Goal: Task Accomplishment & Management: Use online tool/utility

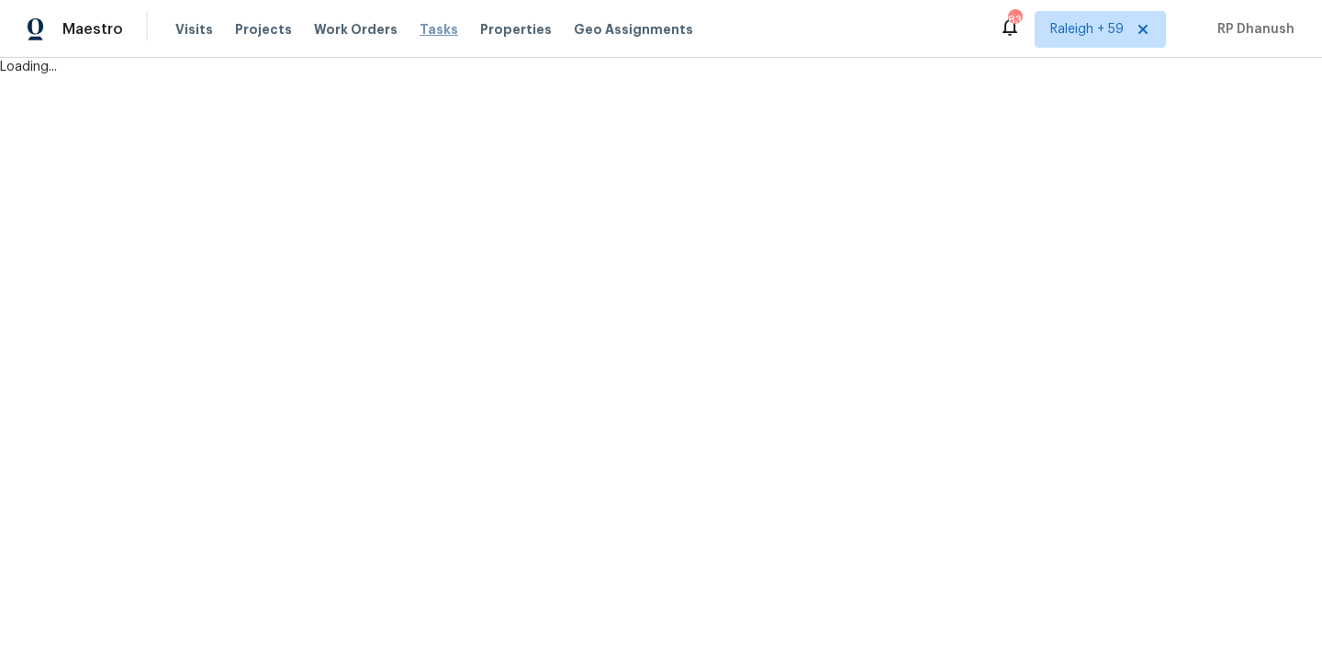
click at [421, 26] on span "Tasks" at bounding box center [438, 29] width 39 height 13
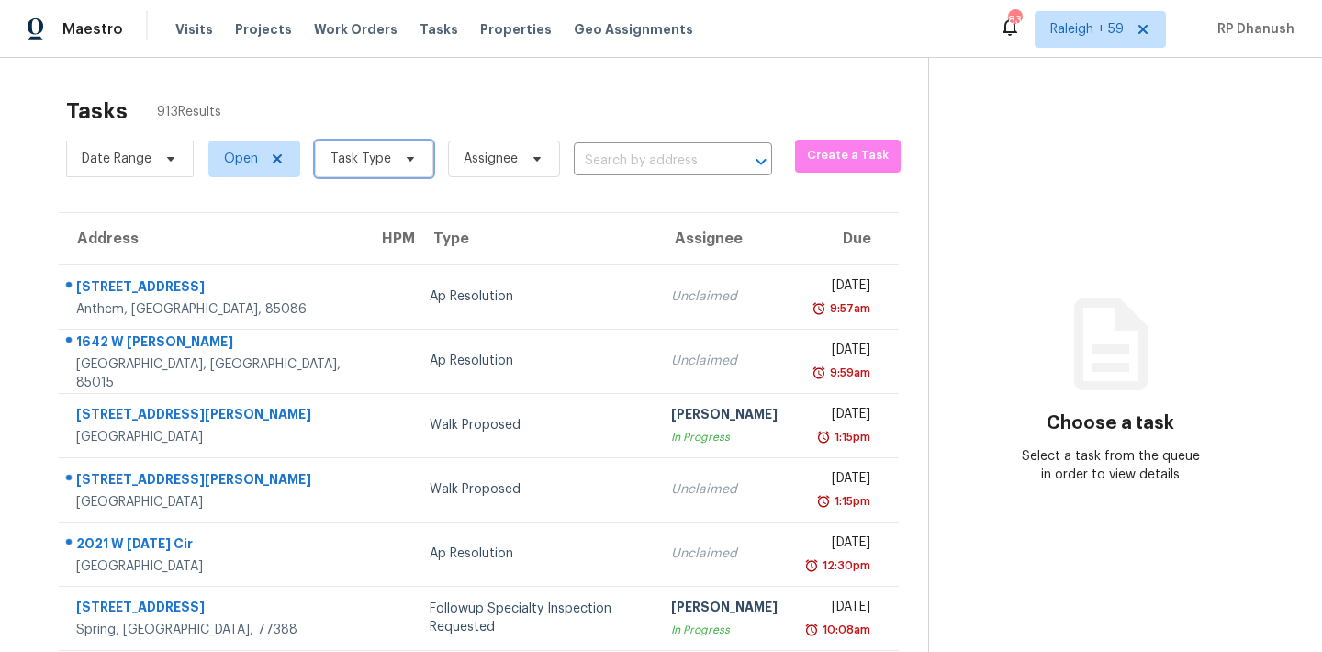
click at [378, 159] on span "Task Type" at bounding box center [360, 159] width 61 height 18
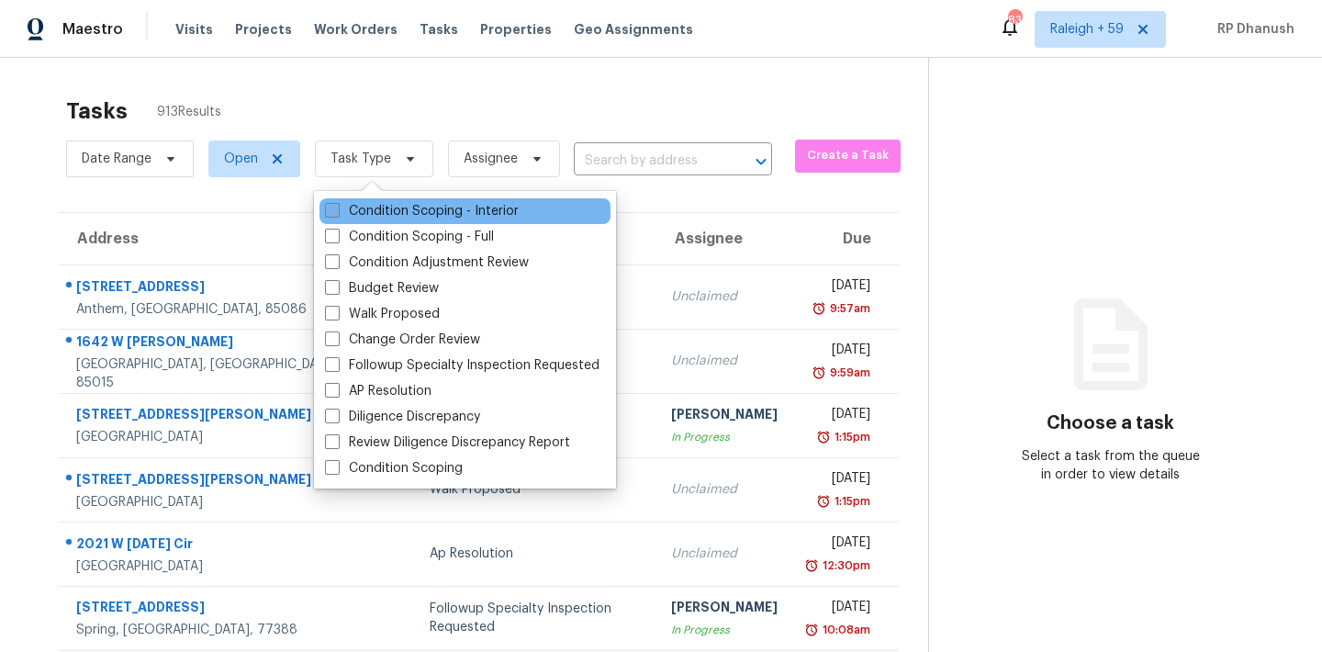
click at [379, 205] on label "Condition Scoping - Interior" at bounding box center [422, 211] width 194 height 18
click at [337, 205] on input "Condition Scoping - Interior" at bounding box center [331, 208] width 12 height 12
checkbox input "true"
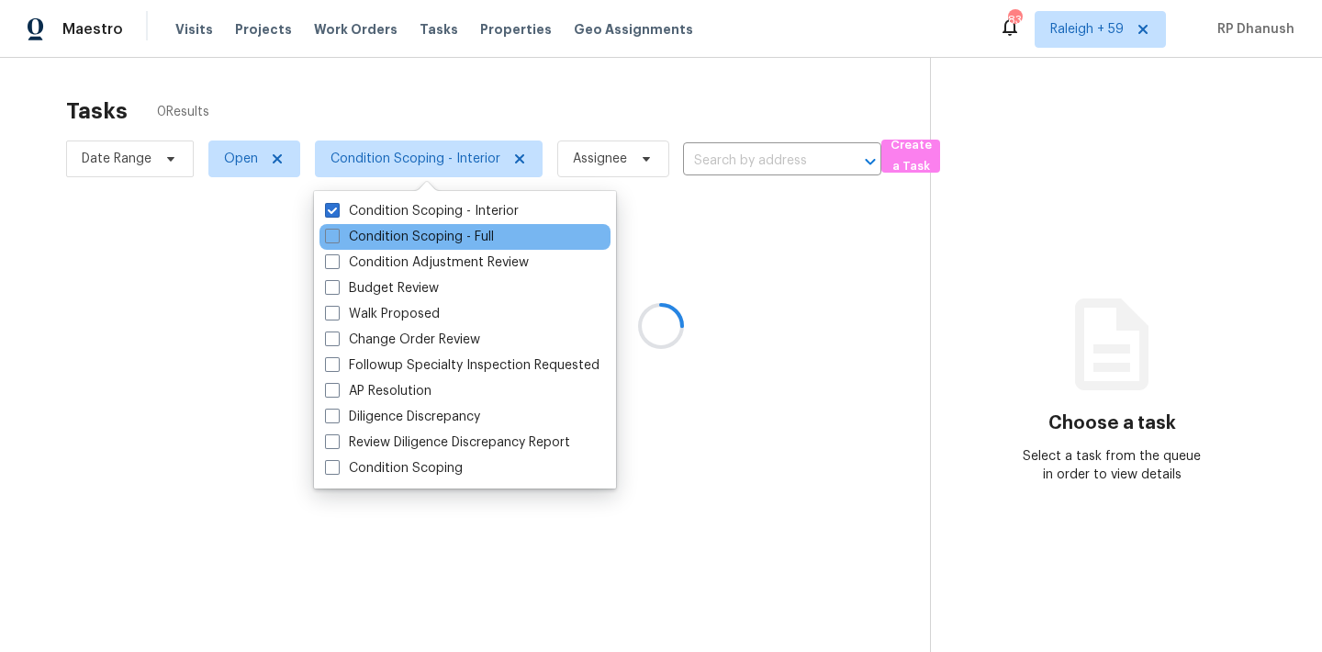
click at [377, 224] on div "Condition Scoping - Full" at bounding box center [464, 237] width 291 height 26
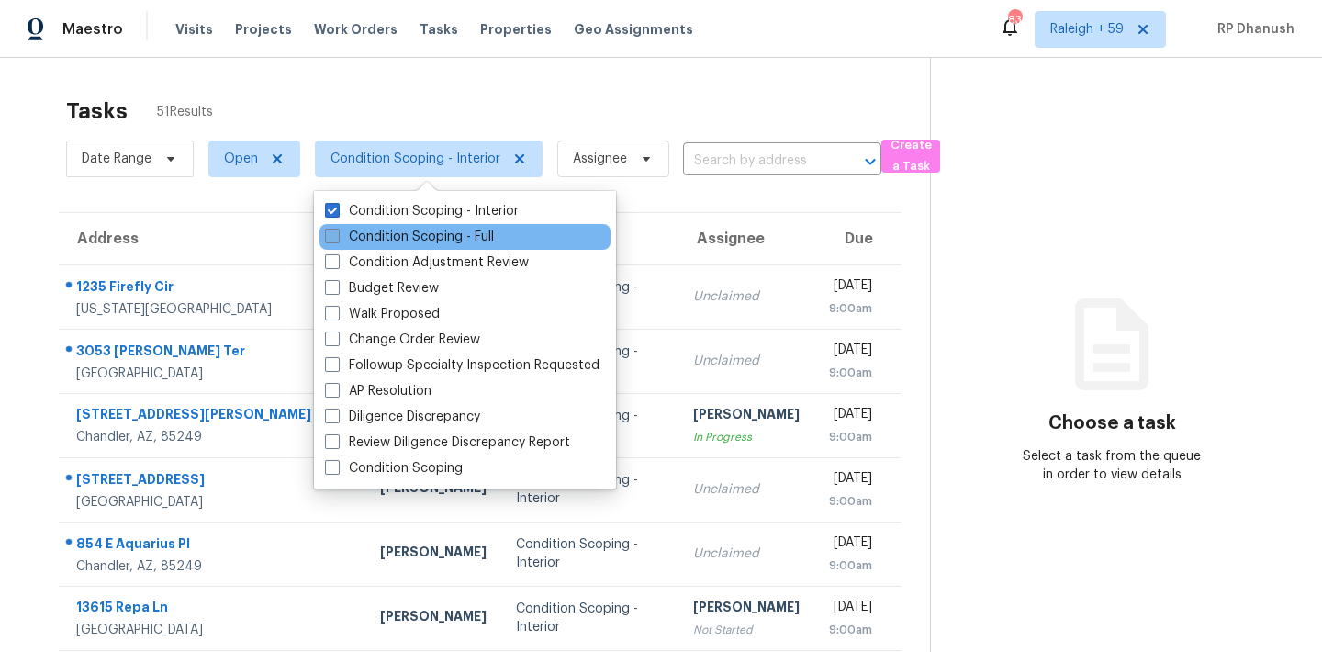
click at [378, 238] on label "Condition Scoping - Full" at bounding box center [409, 237] width 169 height 18
click at [337, 238] on input "Condition Scoping - Full" at bounding box center [331, 234] width 12 height 12
checkbox input "true"
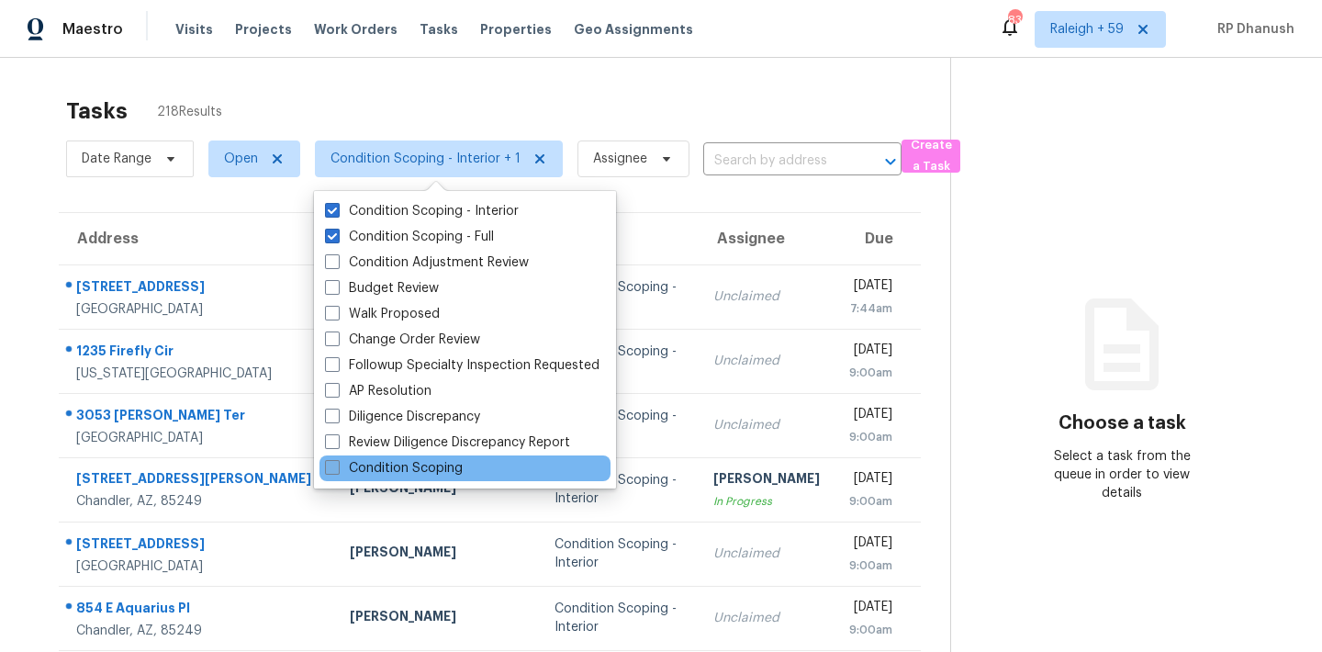
click at [442, 467] on label "Condition Scoping" at bounding box center [394, 468] width 138 height 18
click at [337, 467] on input "Condition Scoping" at bounding box center [331, 465] width 12 height 12
checkbox input "true"
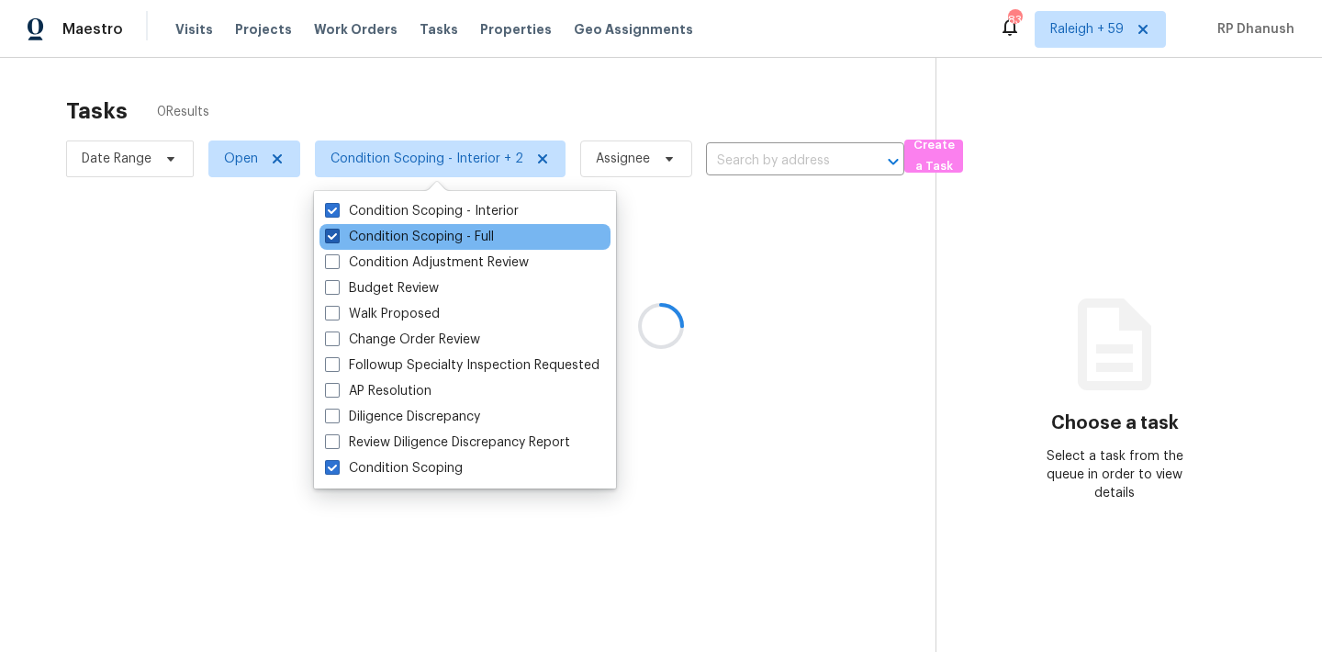
click at [421, 237] on label "Condition Scoping - Full" at bounding box center [409, 237] width 169 height 18
click at [337, 237] on input "Condition Scoping - Full" at bounding box center [331, 234] width 12 height 12
checkbox input "false"
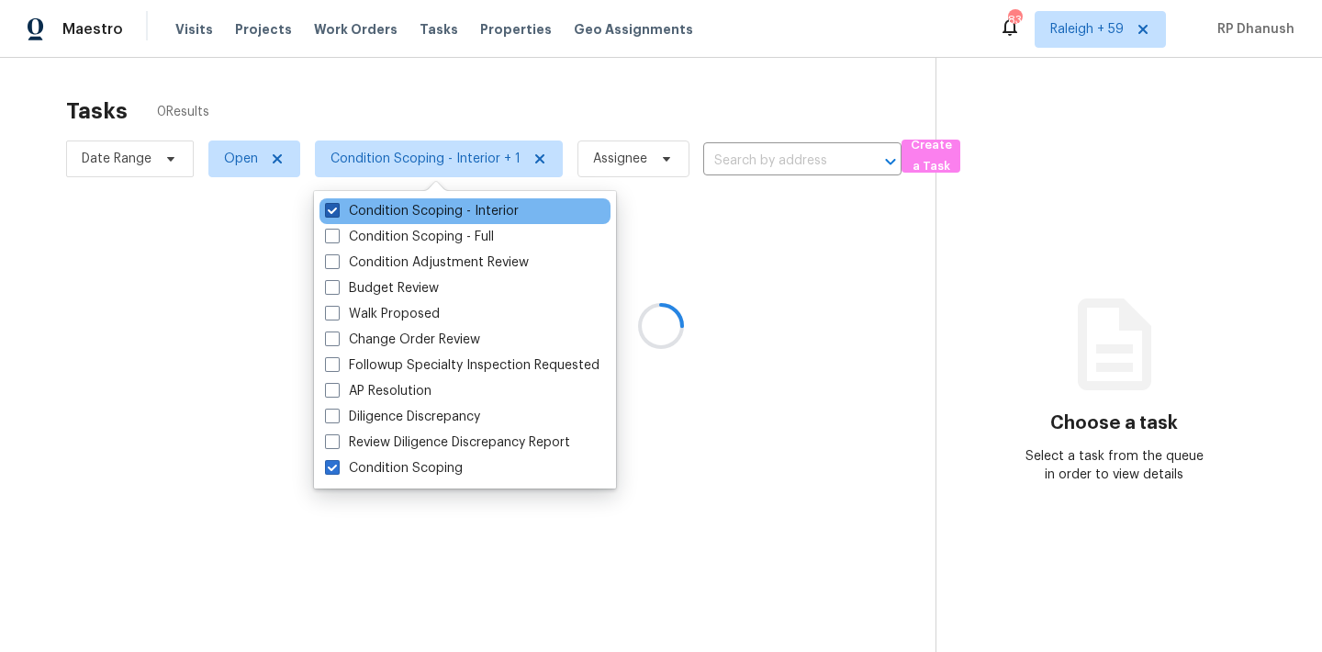
click at [415, 205] on label "Condition Scoping - Interior" at bounding box center [422, 211] width 194 height 18
click at [337, 205] on input "Condition Scoping - Interior" at bounding box center [331, 208] width 12 height 12
checkbox input "false"
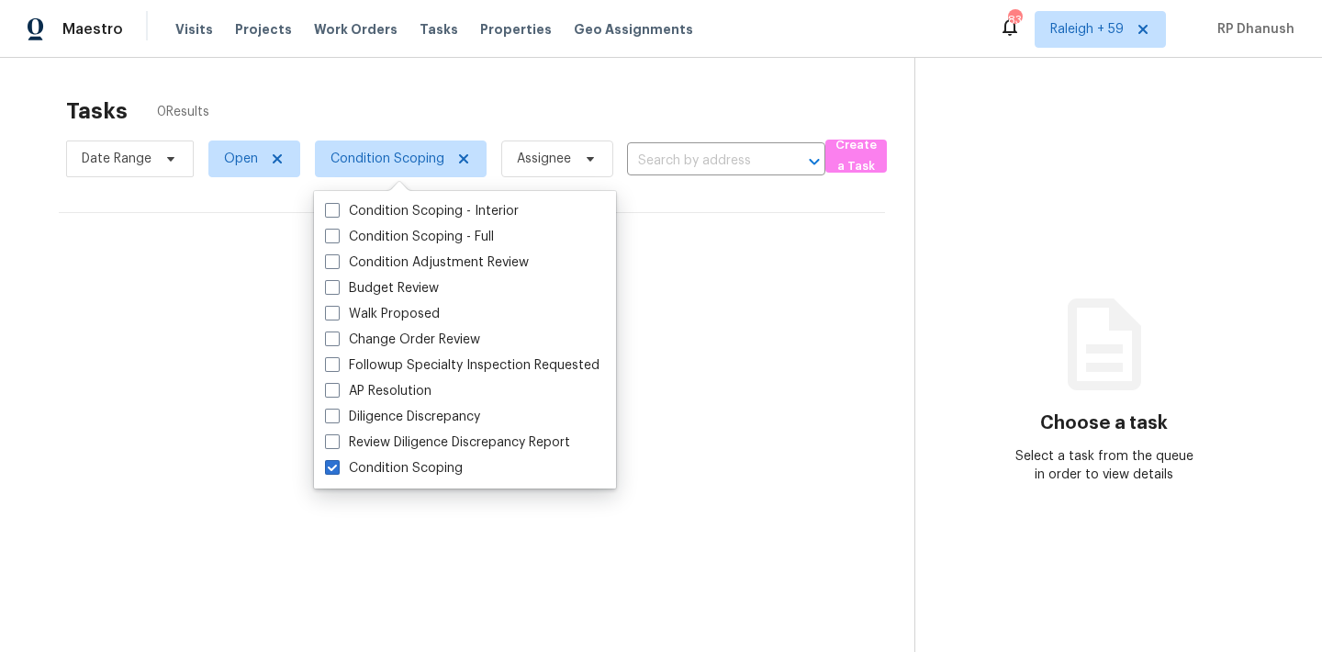
click at [578, 73] on div "Tasks 0 Results Date Range Open Condition Scoping Assignee ​ Create a Task No t…" at bounding box center [661, 384] width 1322 height 652
